Goal: Task Accomplishment & Management: Use online tool/utility

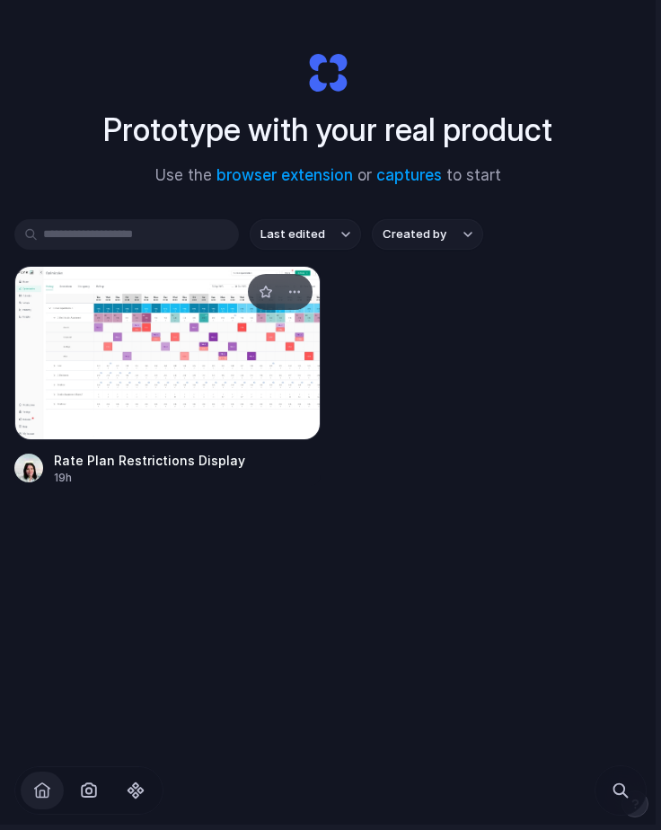
click at [160, 367] on div at bounding box center [167, 353] width 306 height 174
